Goal: Task Accomplishment & Management: Manage account settings

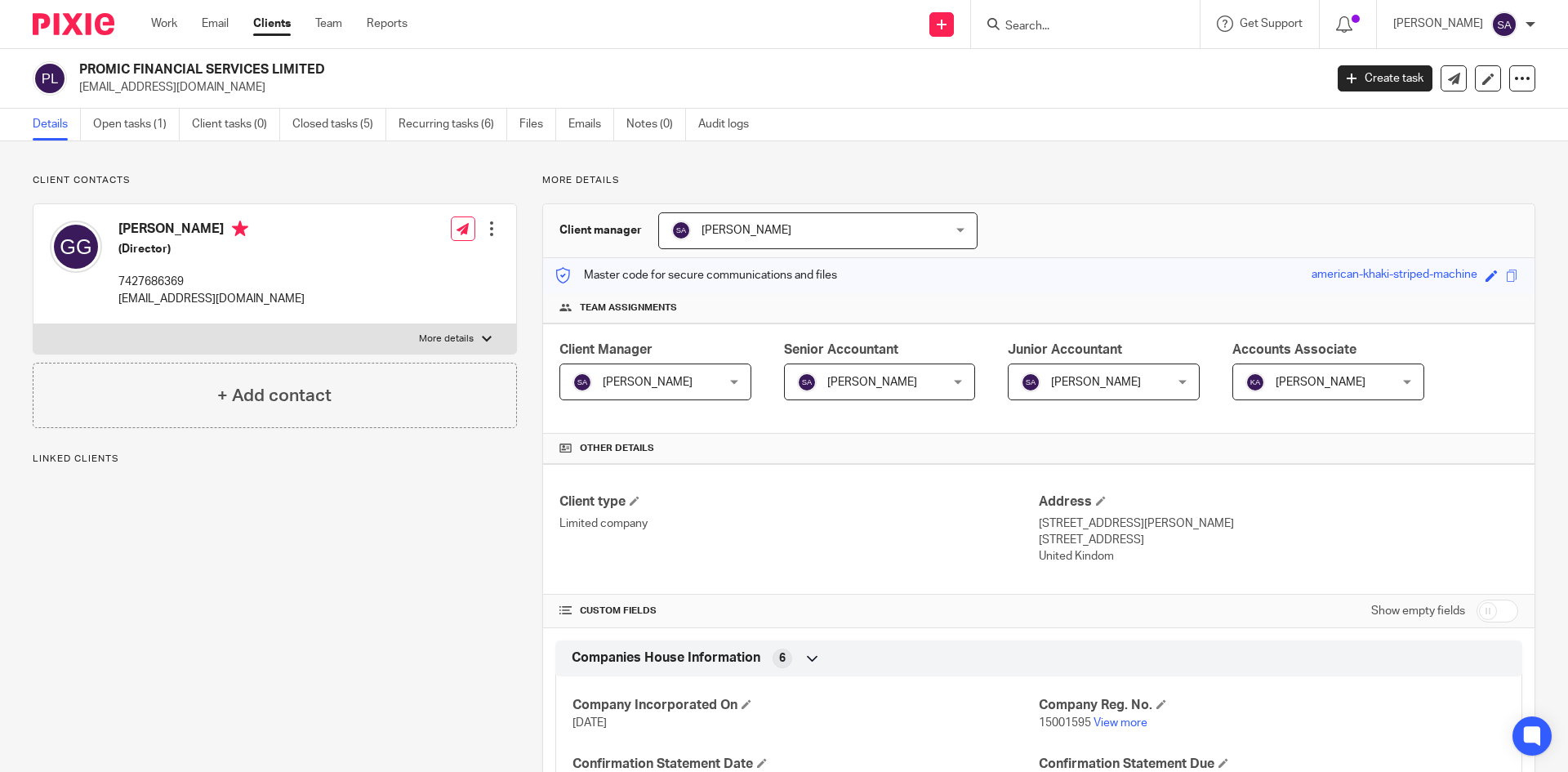
click at [568, 122] on ul "Details Open tasks (1) Client tasks (0) Closed tasks (5) Recurring tasks (6) Fi…" at bounding box center [403, 124] width 741 height 32
click at [575, 122] on link "Emails" at bounding box center [592, 124] width 46 height 32
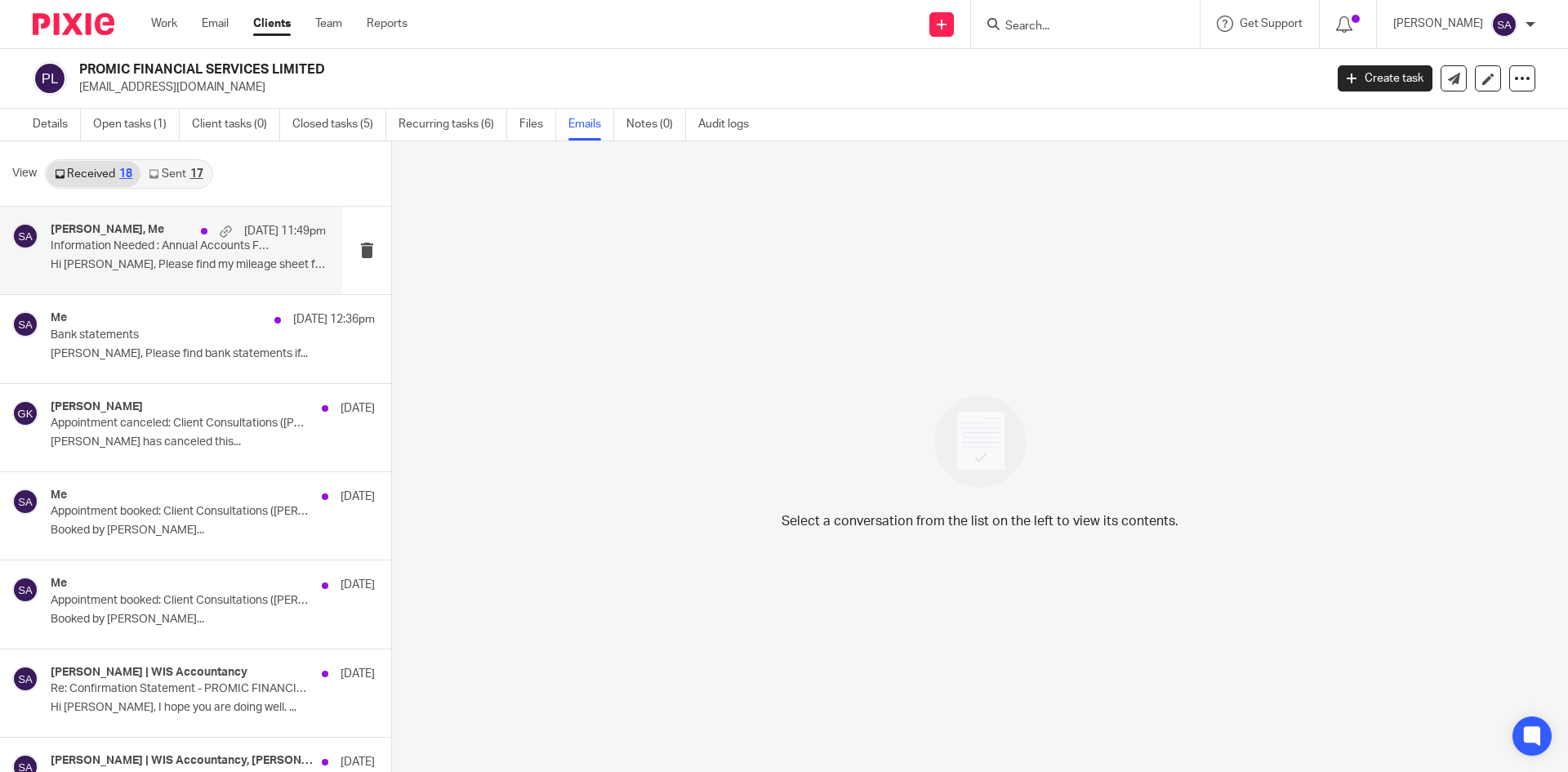
click at [122, 243] on p "Information Needed : Annual Accounts FYE 31 July 2025 - PROMIC FINANCIAL SERVIC…" at bounding box center [160, 246] width 220 height 13
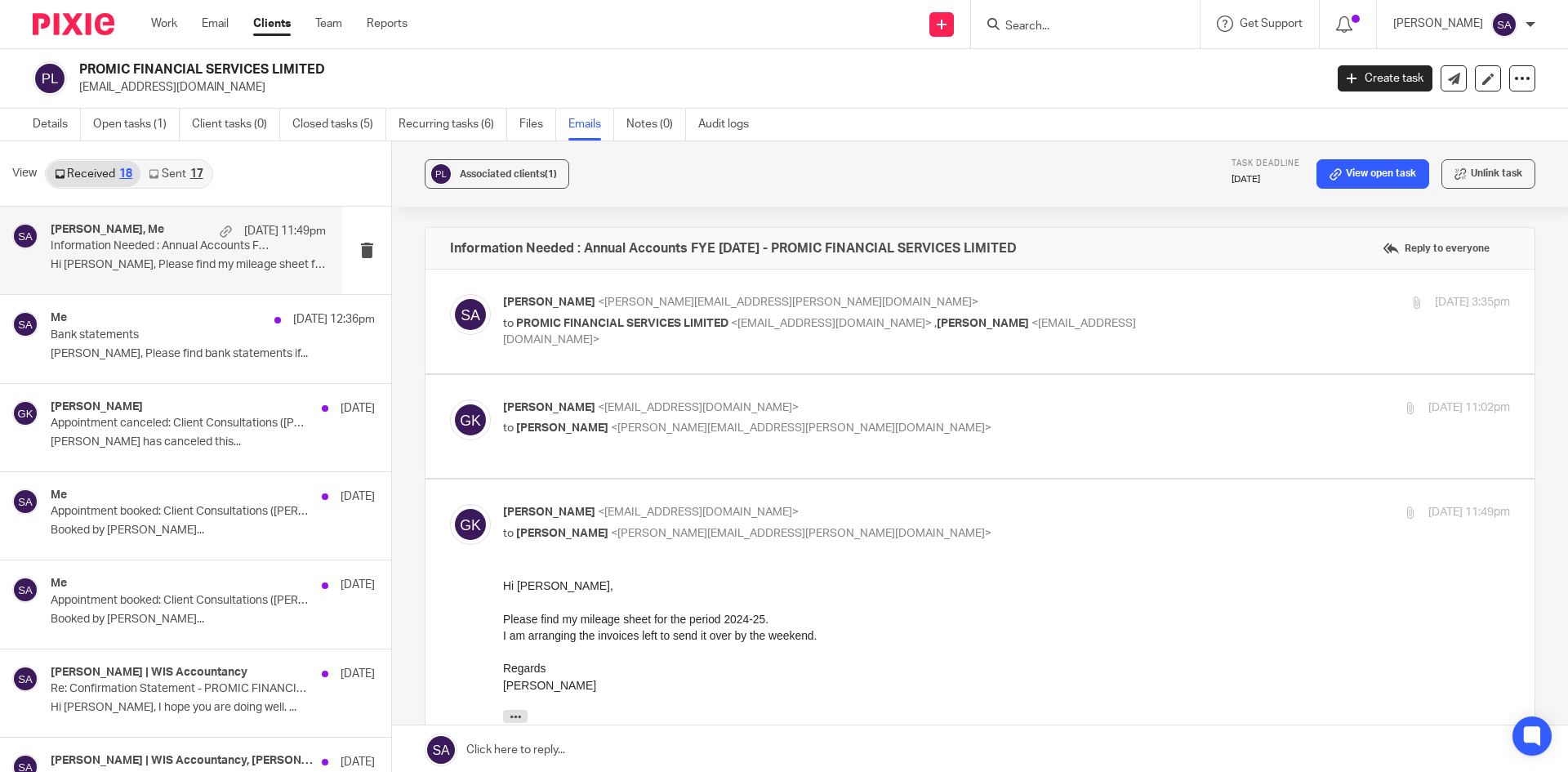
click at [882, 404] on p "Gurpreet kaur <pravachangurpreet@gmail.com>" at bounding box center [839, 409] width 672 height 17
checkbox input "true"
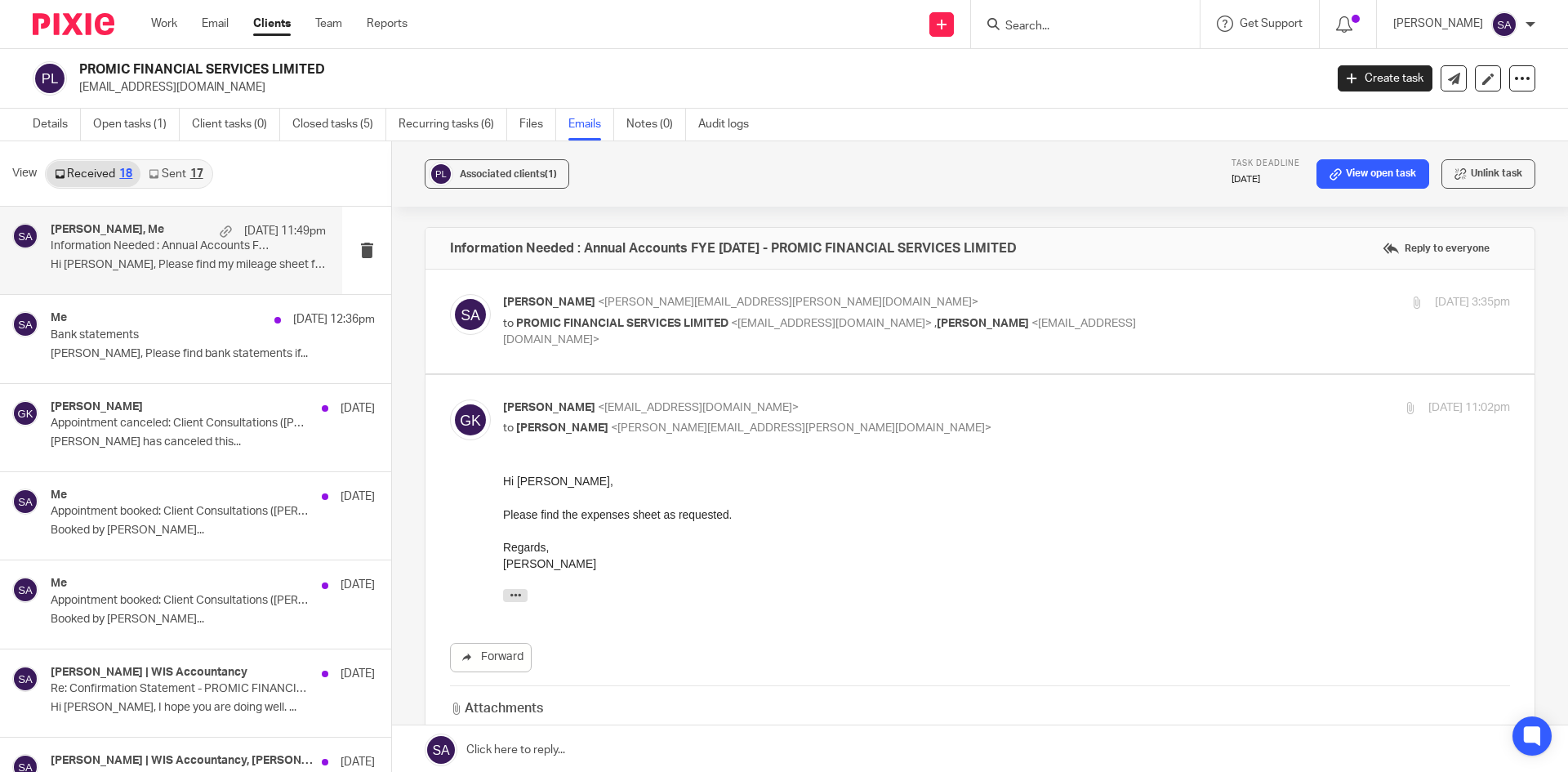
click at [1222, 306] on div "4 Sep 2025 3:35pm" at bounding box center [1341, 303] width 335 height 17
checkbox input "true"
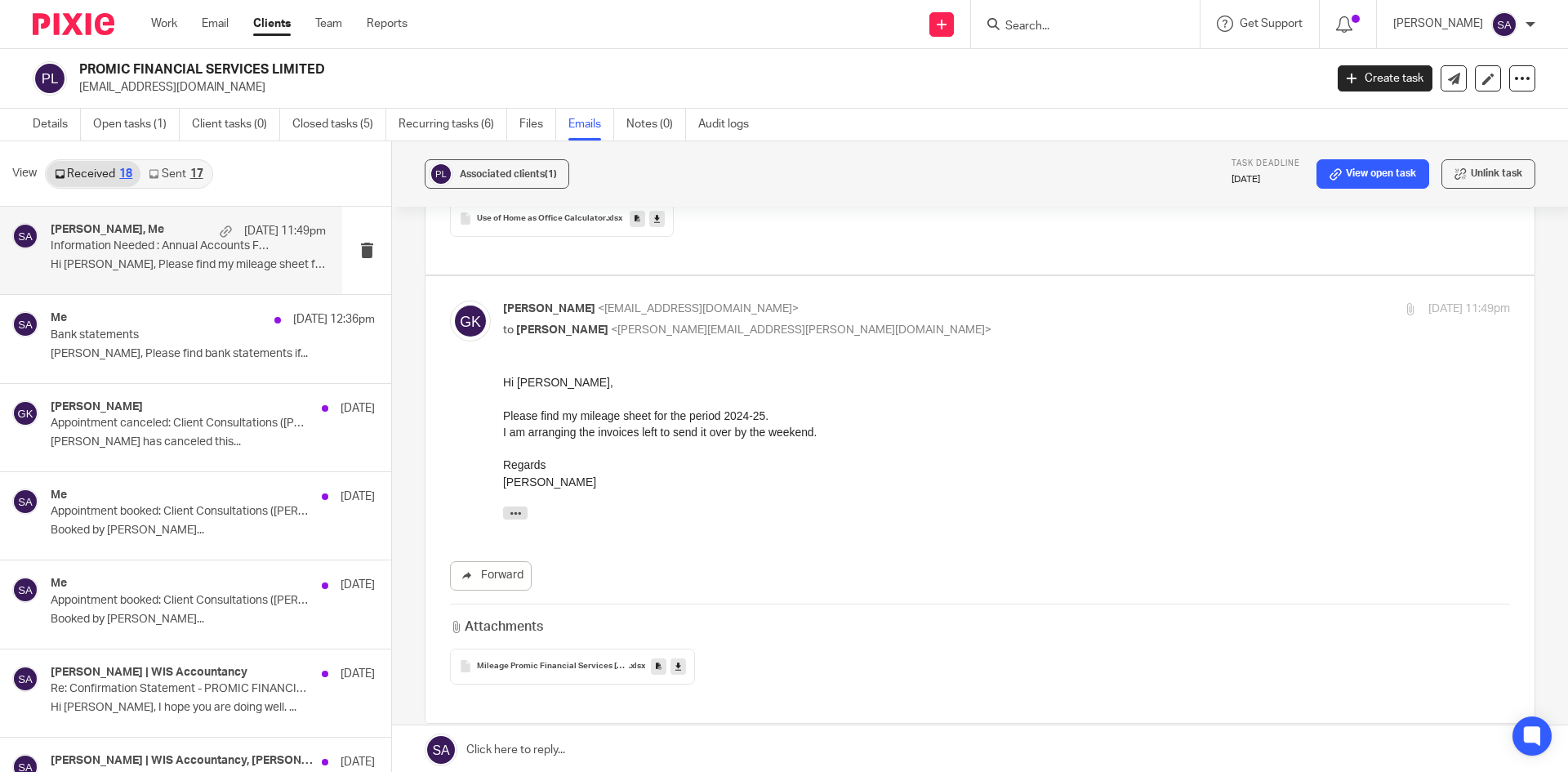
scroll to position [1062, 0]
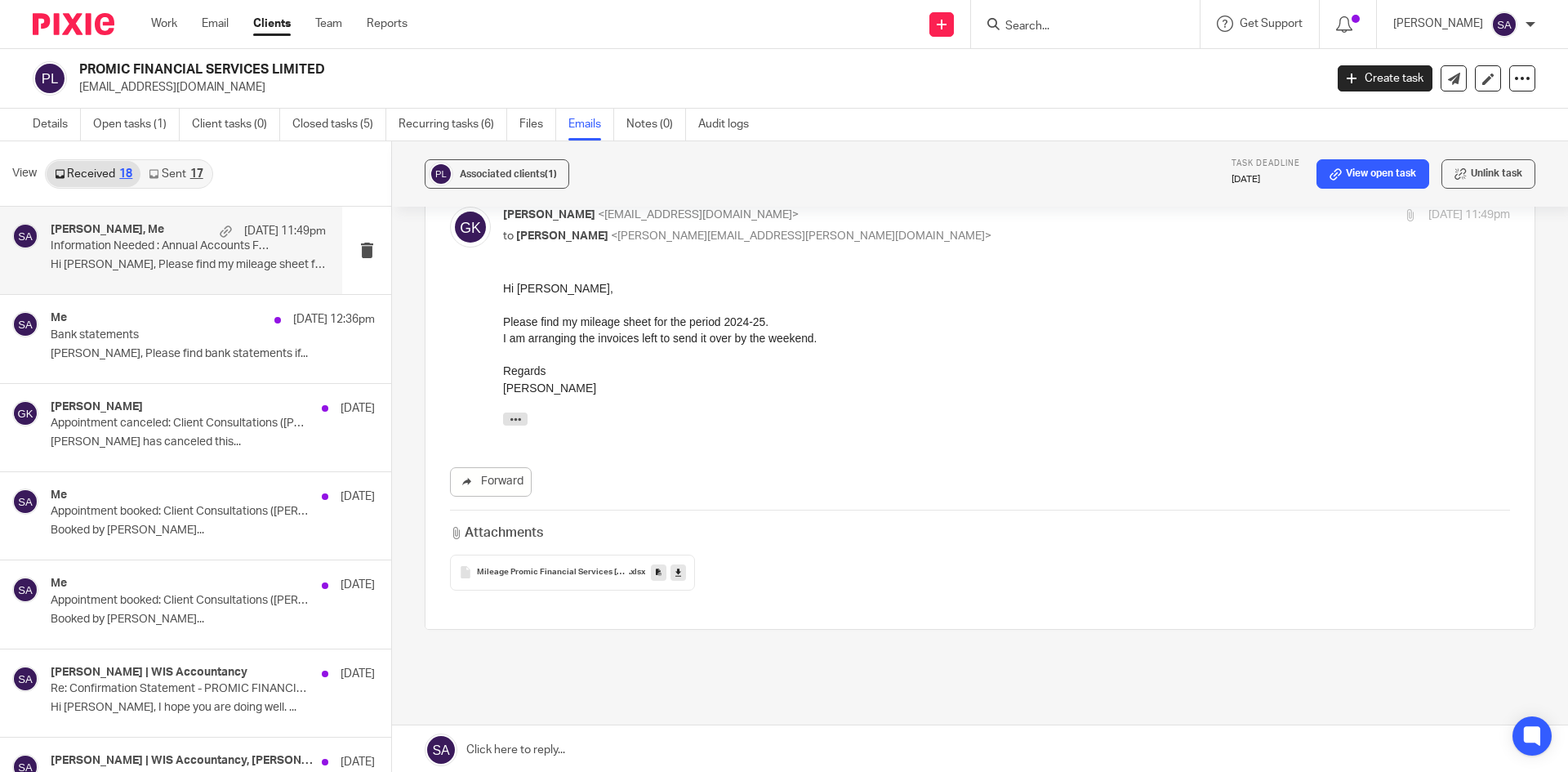
click at [527, 575] on span "Mileage Promic Financial Services Aug 2024 - July 2025" at bounding box center [552, 573] width 152 height 10
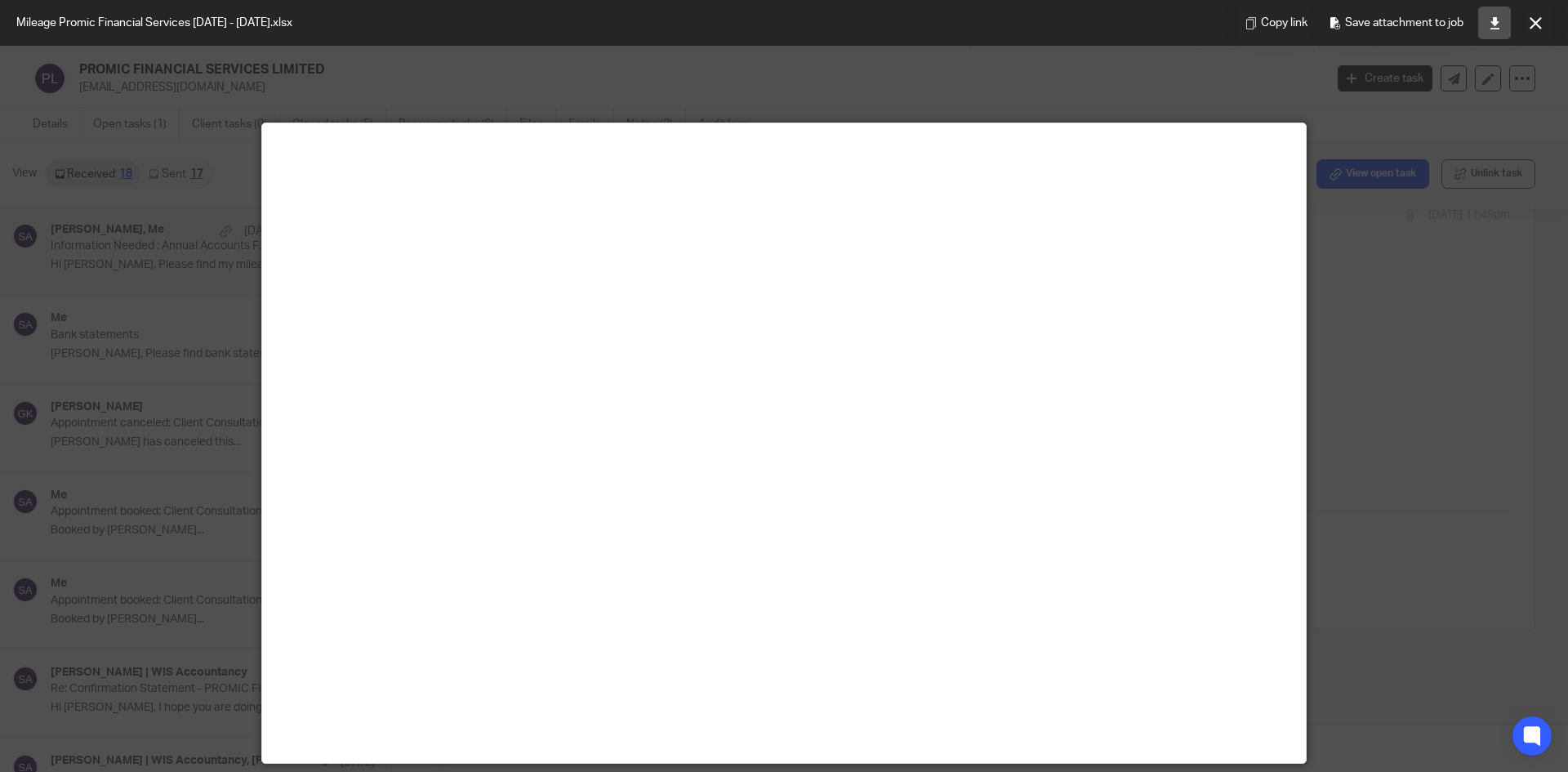
click at [1496, 24] on icon at bounding box center [1494, 23] width 12 height 12
click at [1532, 23] on icon at bounding box center [1535, 23] width 12 height 12
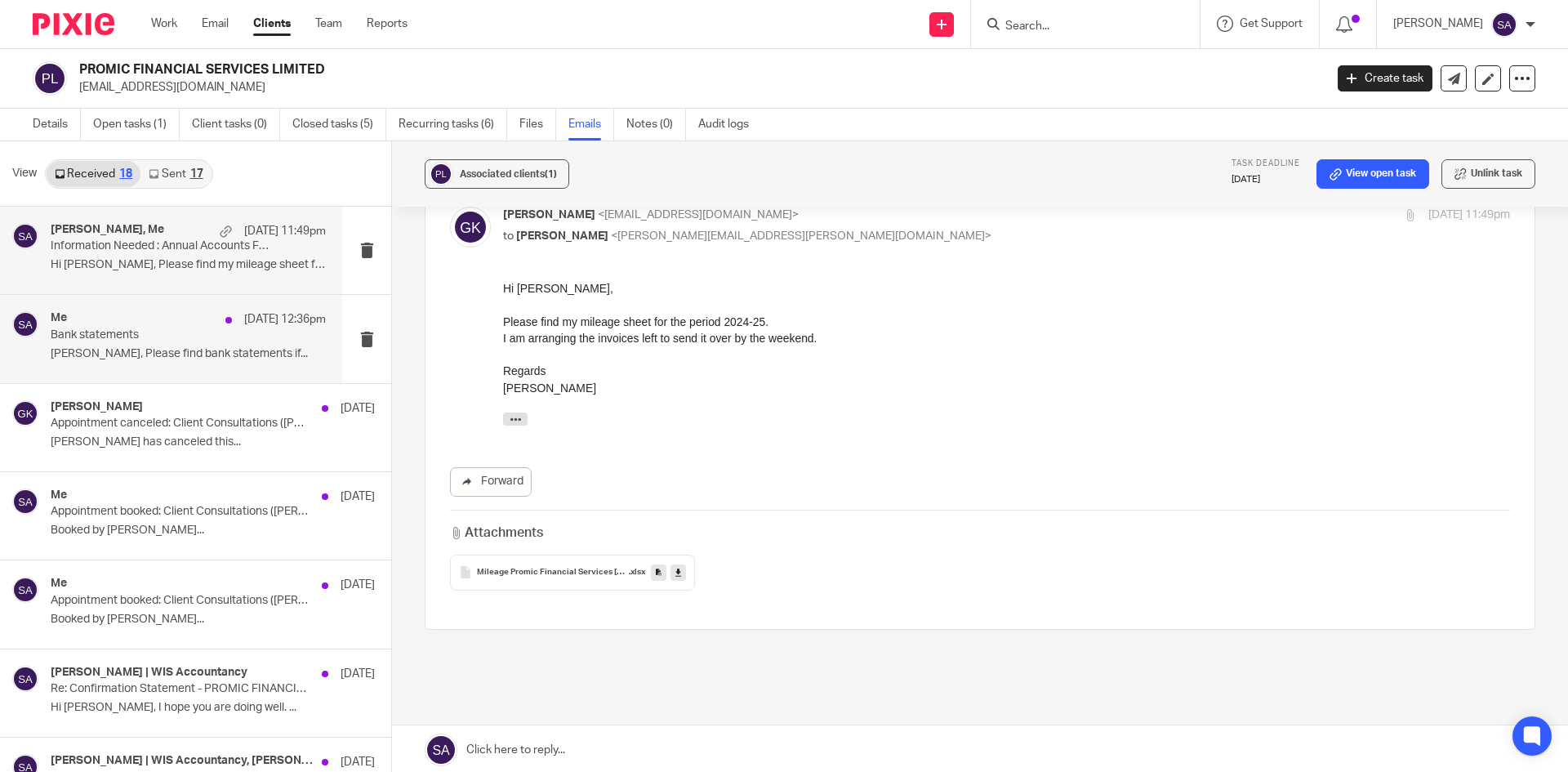
click at [62, 327] on div "Me 15 Sep 12:36pm" at bounding box center [188, 319] width 275 height 16
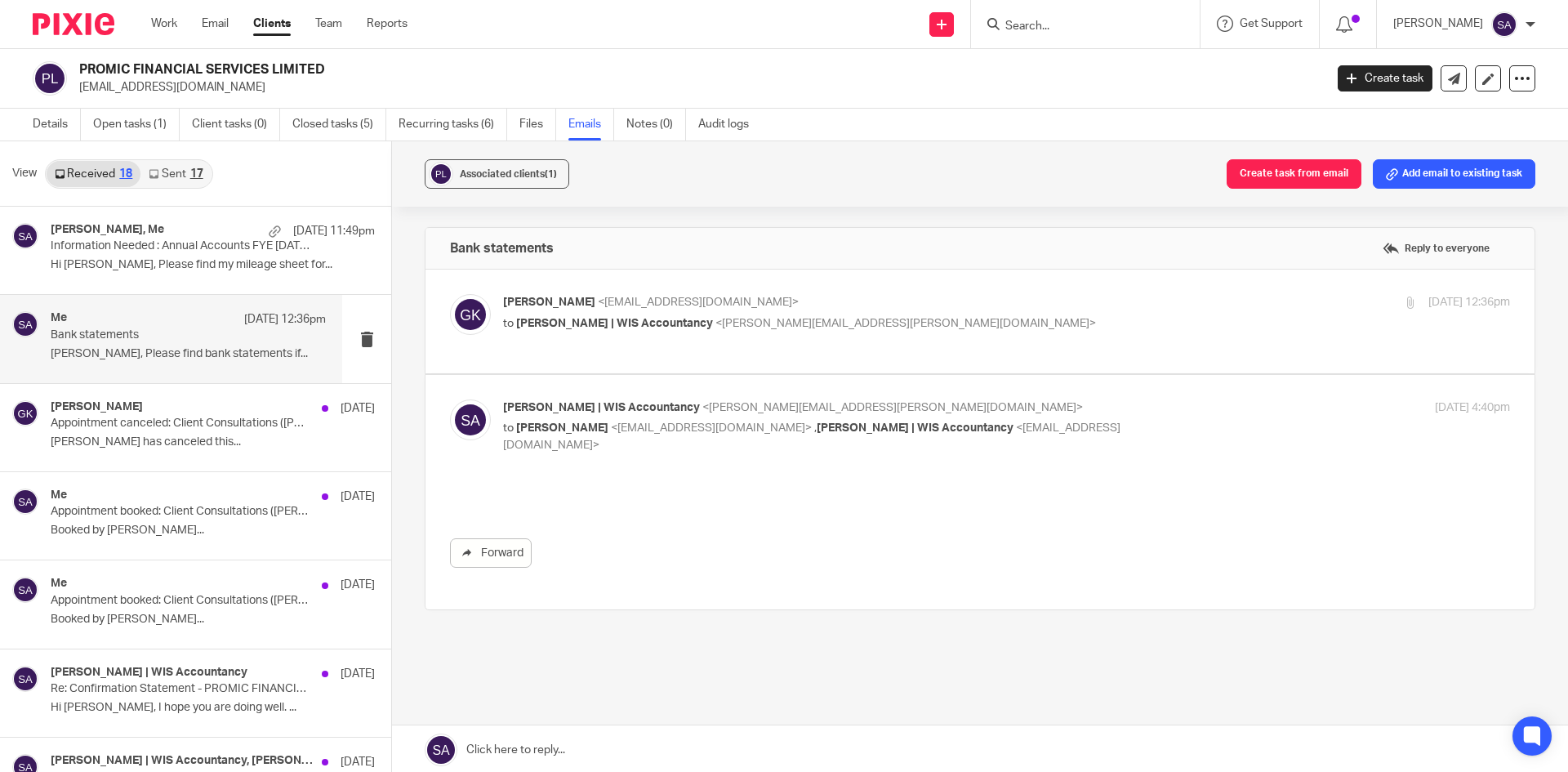
scroll to position [0, 0]
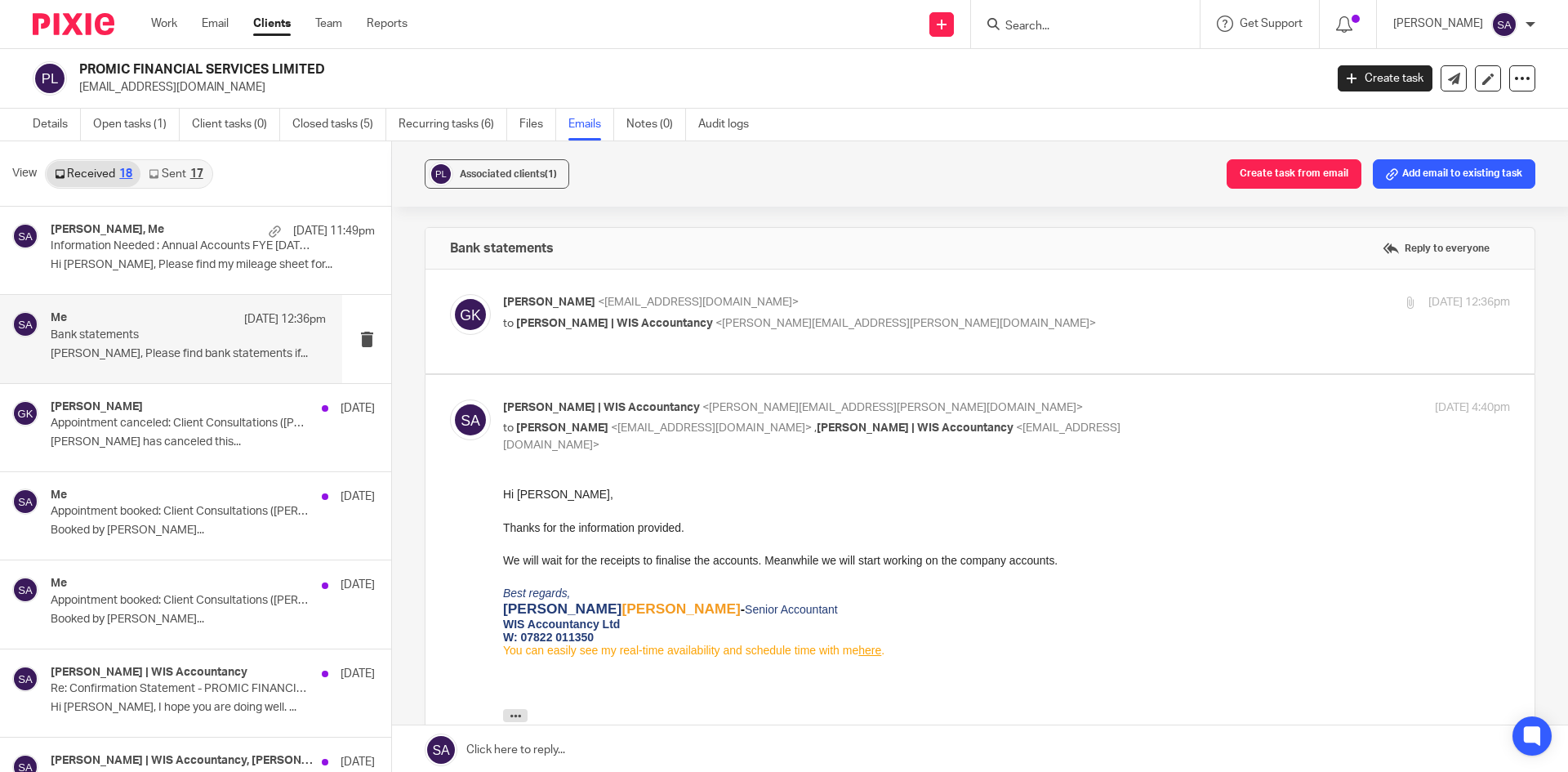
click at [1014, 312] on div "Gurpreet kaur <pravachangurpreet@gmail.com> to Shafiya Abdulla | WIS Accountanc…" at bounding box center [839, 312] width 672 height 37
checkbox input "true"
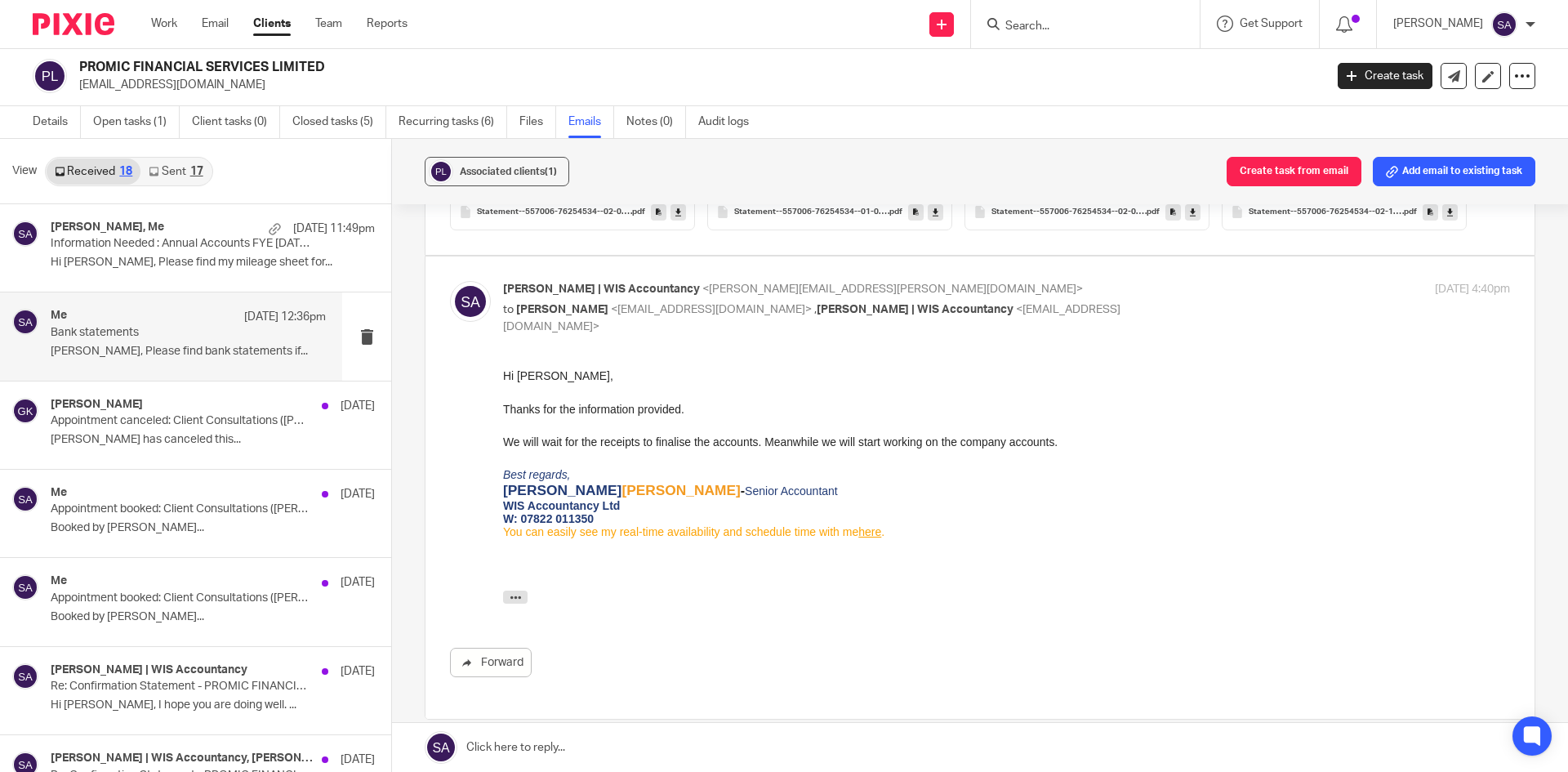
scroll to position [159, 0]
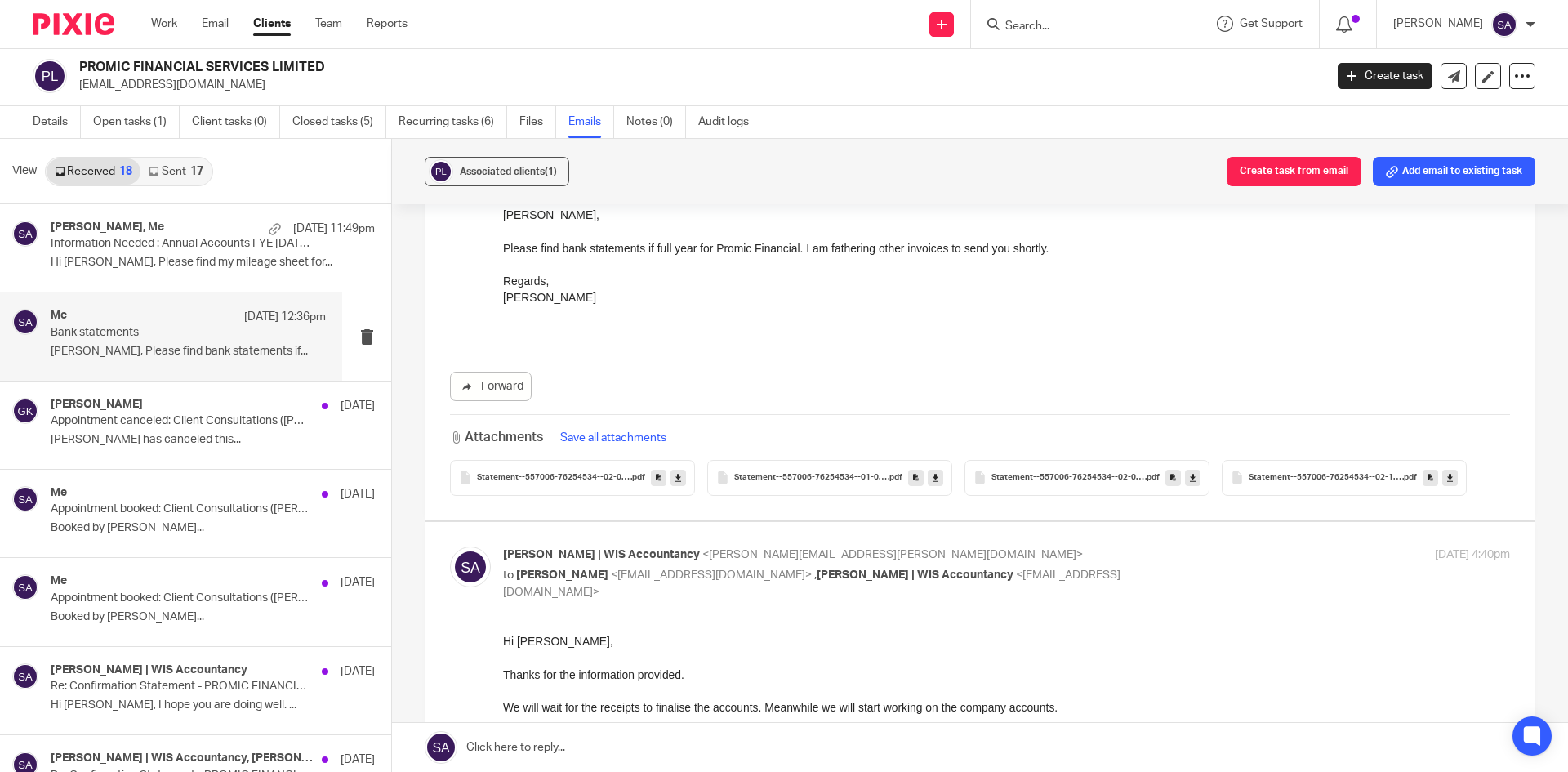
click at [672, 477] on link at bounding box center [678, 478] width 15 height 16
click at [933, 478] on icon at bounding box center [936, 477] width 6 height 12
click at [1189, 480] on icon at bounding box center [1192, 477] width 6 height 12
click at [1447, 479] on icon at bounding box center [1450, 477] width 6 height 12
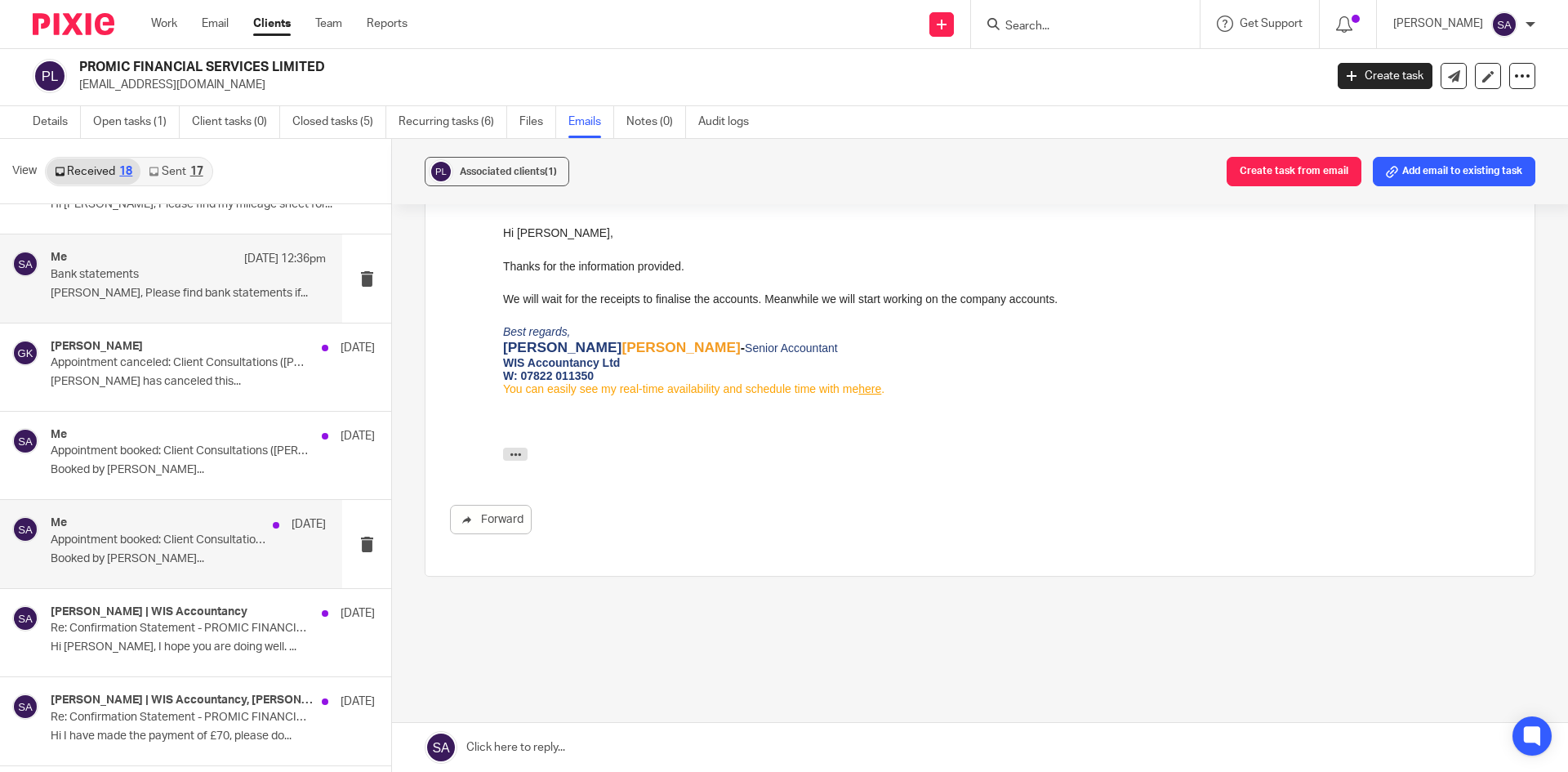
scroll to position [245, 0]
